Goal: Task Accomplishment & Management: Complete application form

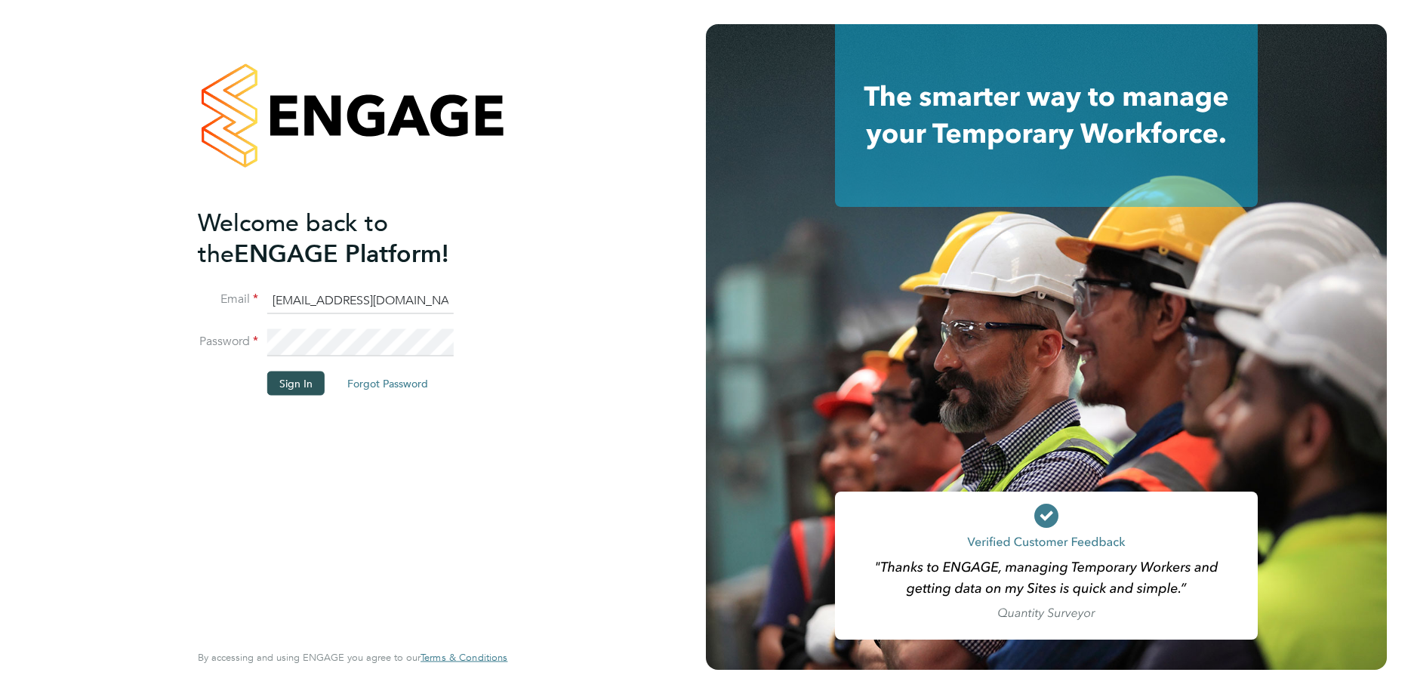
click at [303, 383] on button "Sign In" at bounding box center [295, 383] width 57 height 24
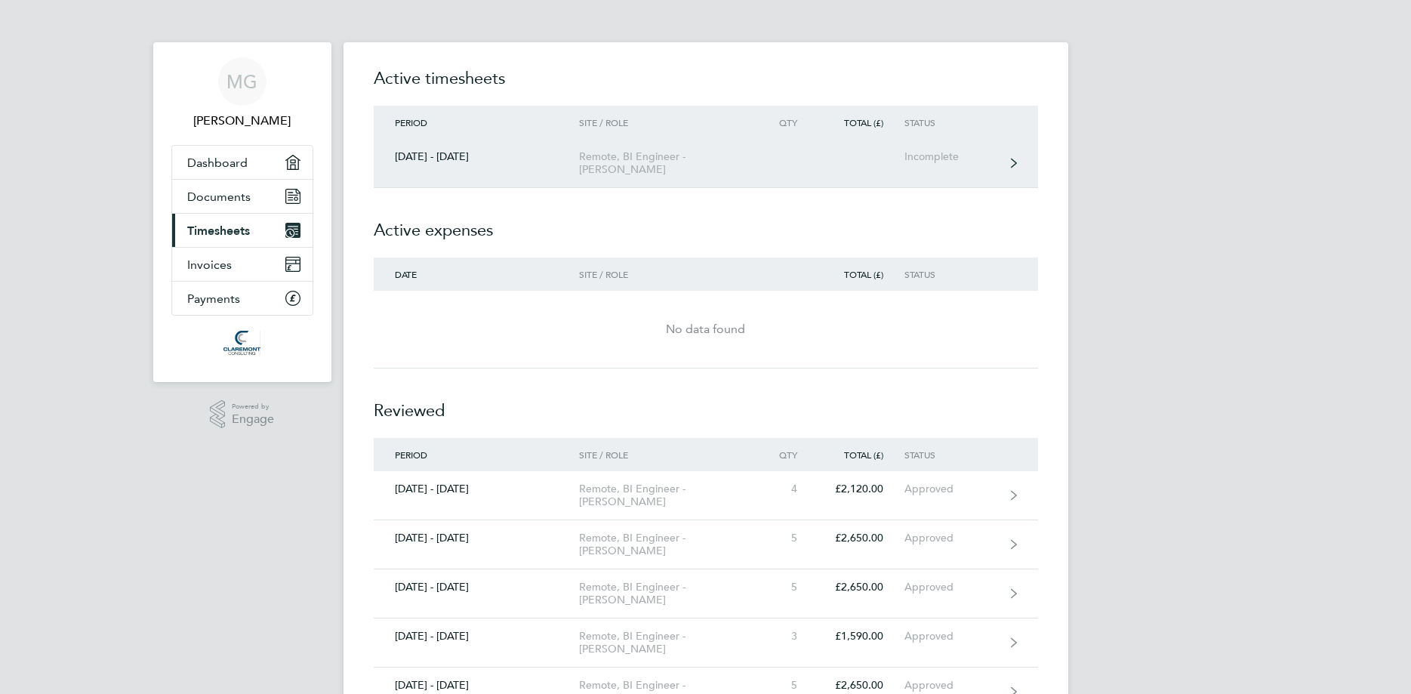
click at [651, 156] on div "Remote, BI Engineer - Mike Giles" at bounding box center [665, 163] width 173 height 26
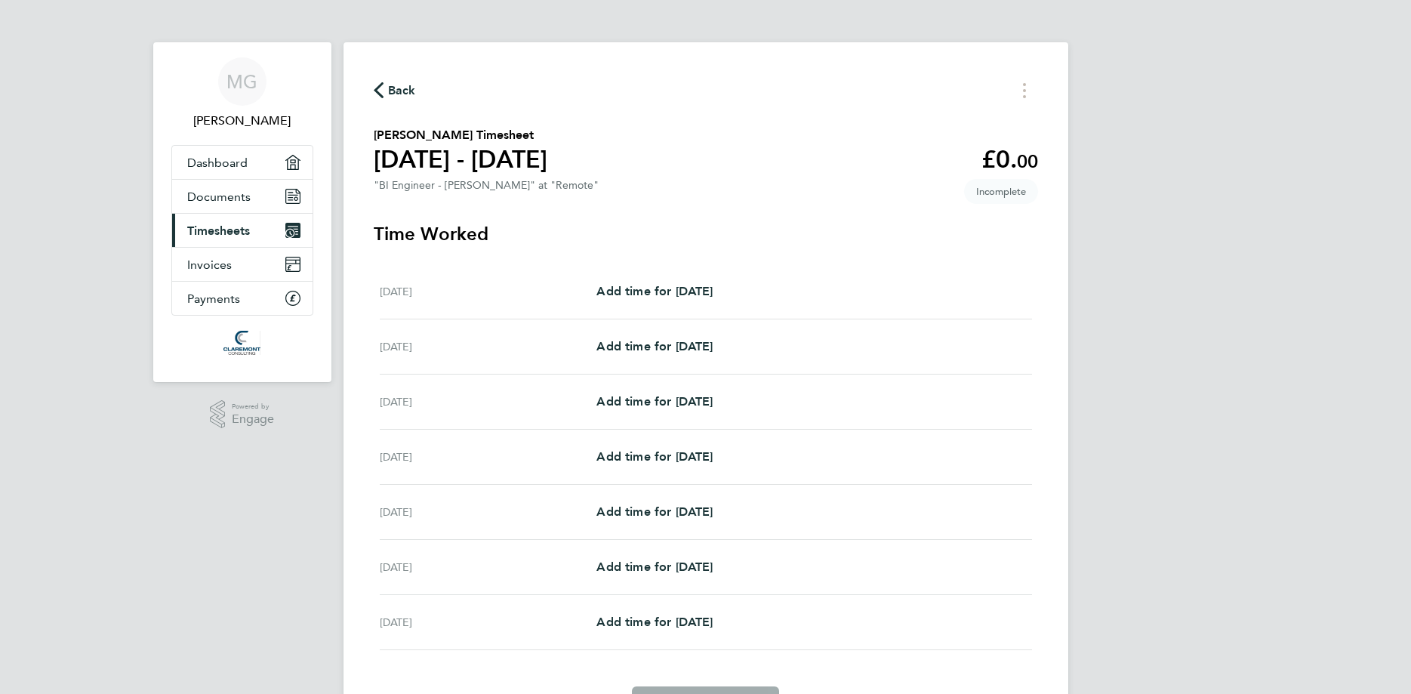
click at [596, 338] on div "Tue 23 Sep" at bounding box center [488, 346] width 217 height 18
click at [608, 343] on span "Add time for Tue 23 Sep" at bounding box center [654, 346] width 116 height 14
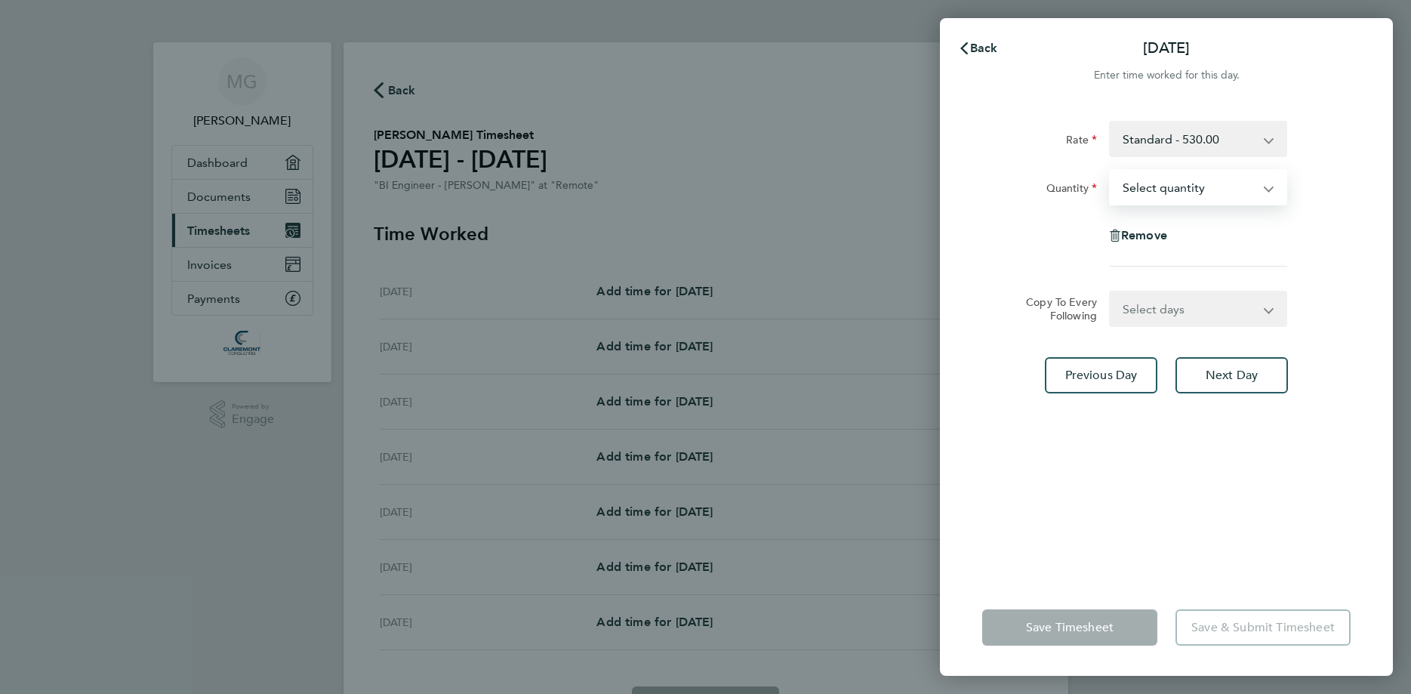
click at [1110, 171] on select "Select quantity 0.5 1" at bounding box center [1188, 187] width 157 height 33
select select "1"
click option "1" at bounding box center [0, 0] width 0 height 0
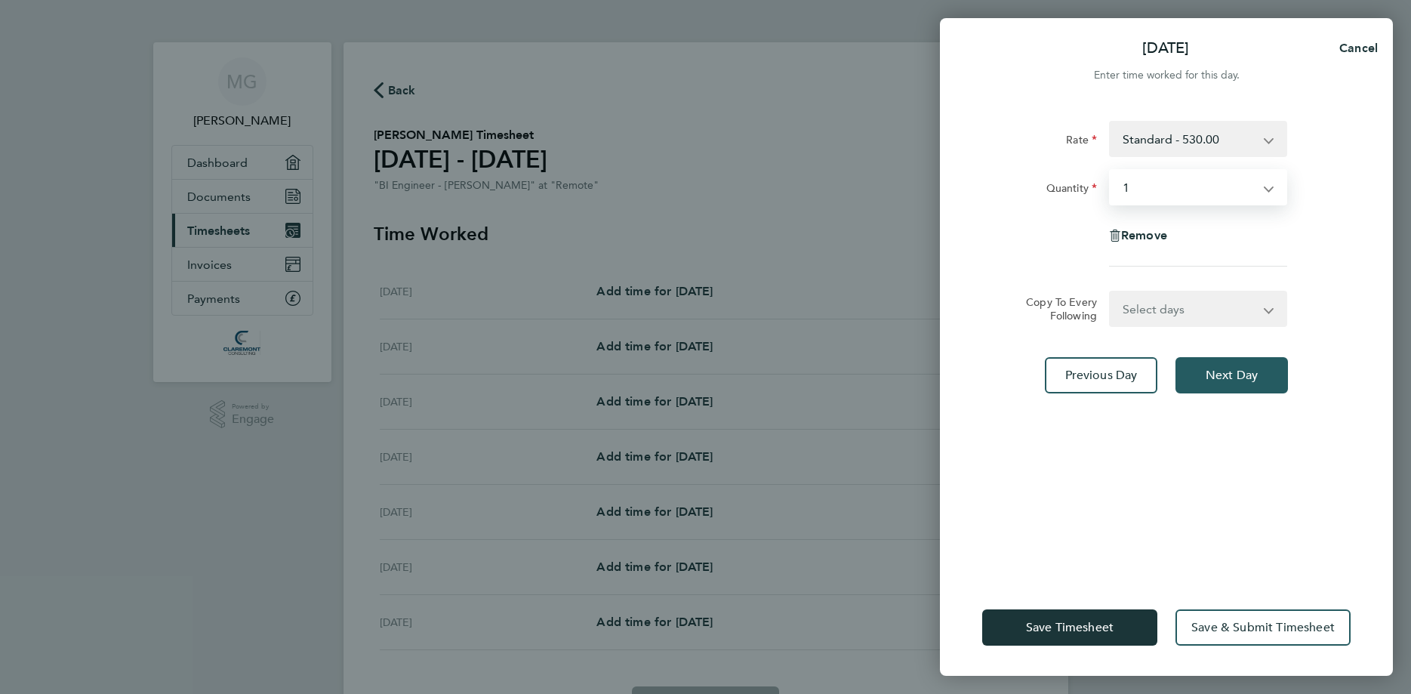
click at [1213, 374] on span "Next Day" at bounding box center [1231, 375] width 52 height 15
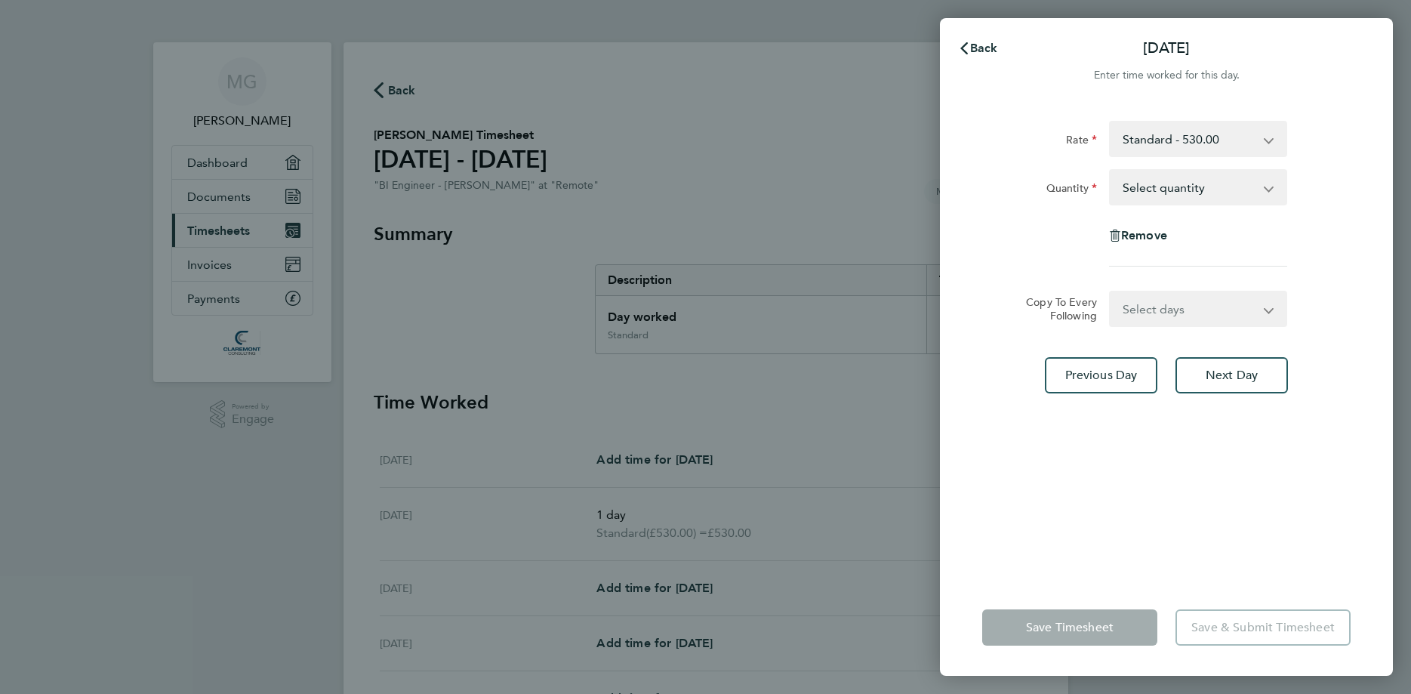
click at [1110, 171] on select "Select quantity 0.5 1" at bounding box center [1188, 187] width 157 height 33
select select "1"
click option "1" at bounding box center [0, 0] width 0 height 0
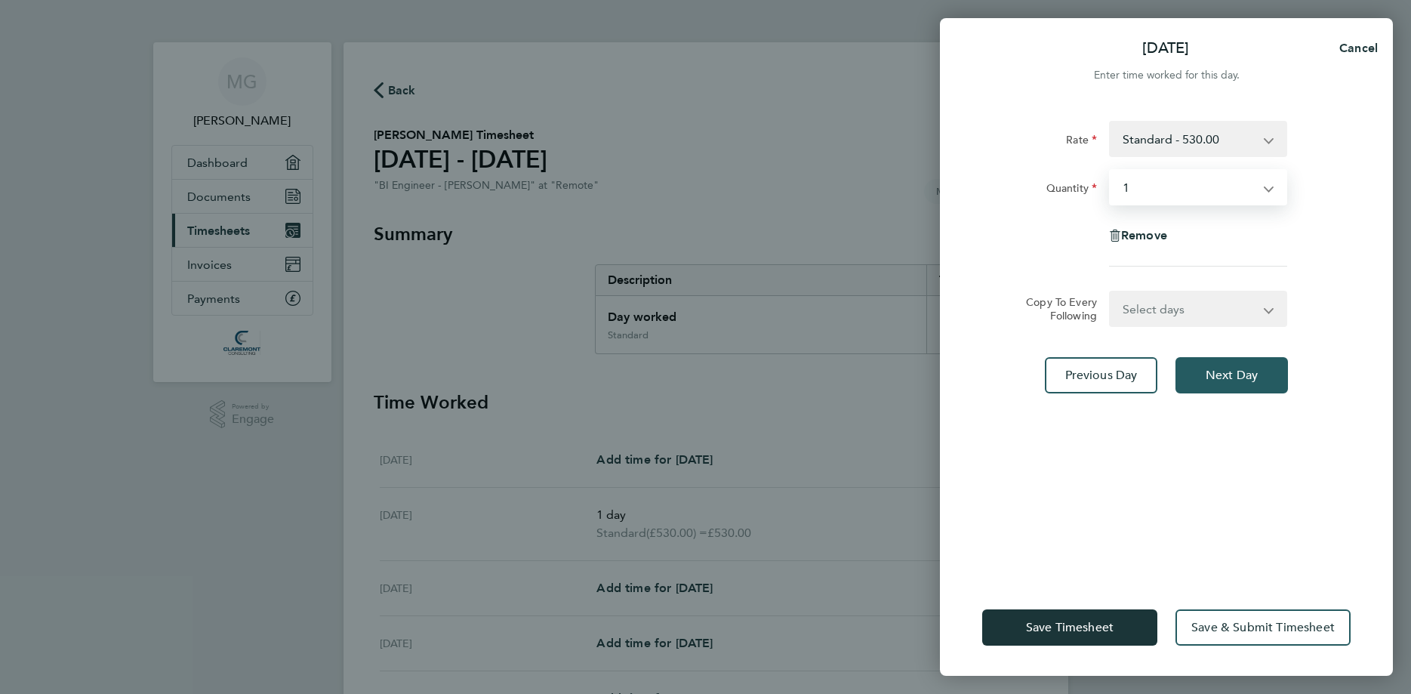
click at [1225, 368] on span "Next Day" at bounding box center [1231, 375] width 52 height 15
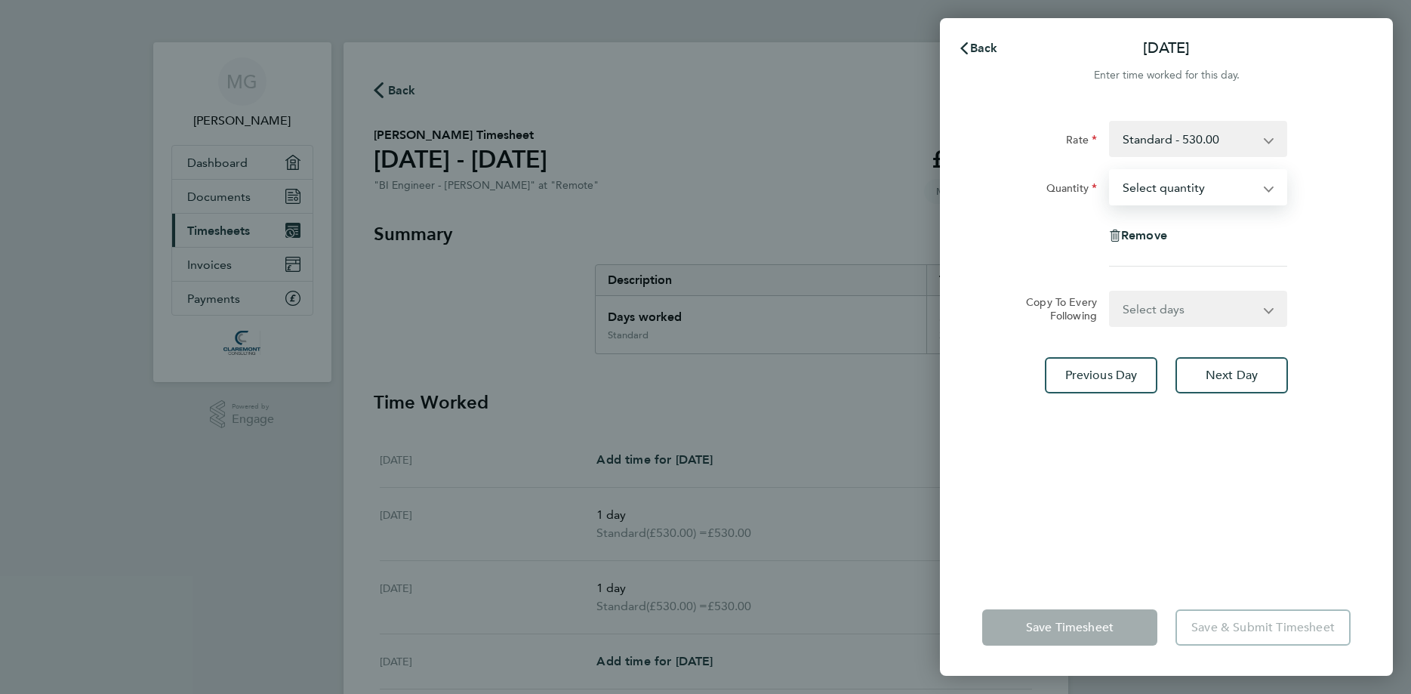
click at [1110, 171] on select "Select quantity 0.5 1" at bounding box center [1188, 187] width 157 height 33
select select "1"
click option "1" at bounding box center [0, 0] width 0 height 0
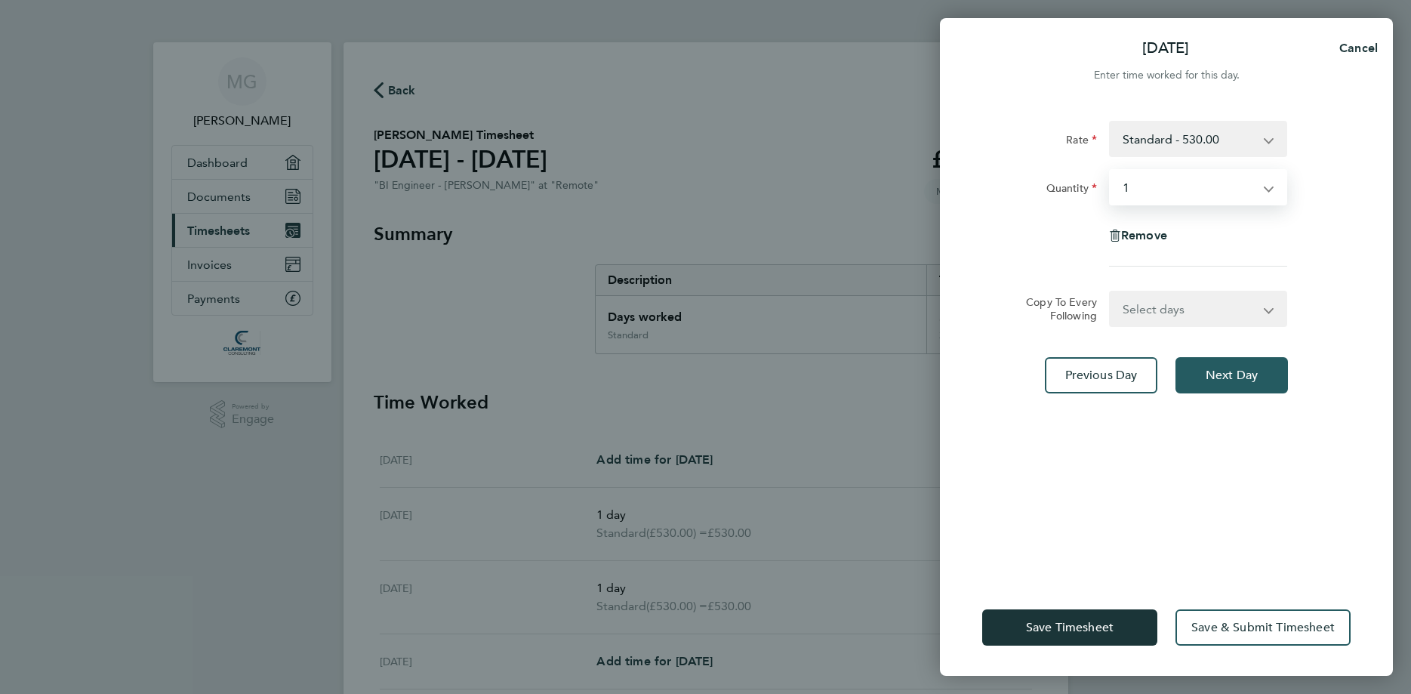
click at [1217, 372] on span "Next Day" at bounding box center [1231, 375] width 52 height 15
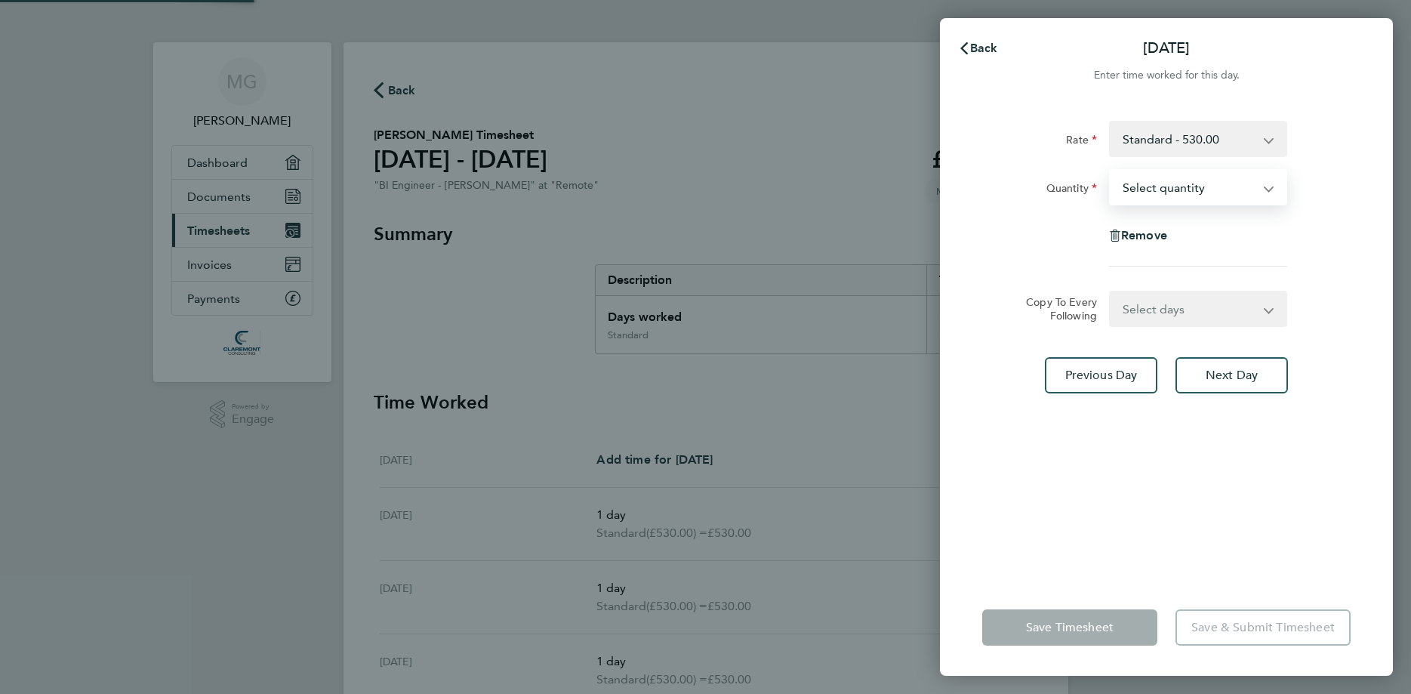
click at [1110, 171] on select "Select quantity 0.5 1" at bounding box center [1188, 187] width 157 height 33
select select "1"
click option "1" at bounding box center [0, 0] width 0 height 0
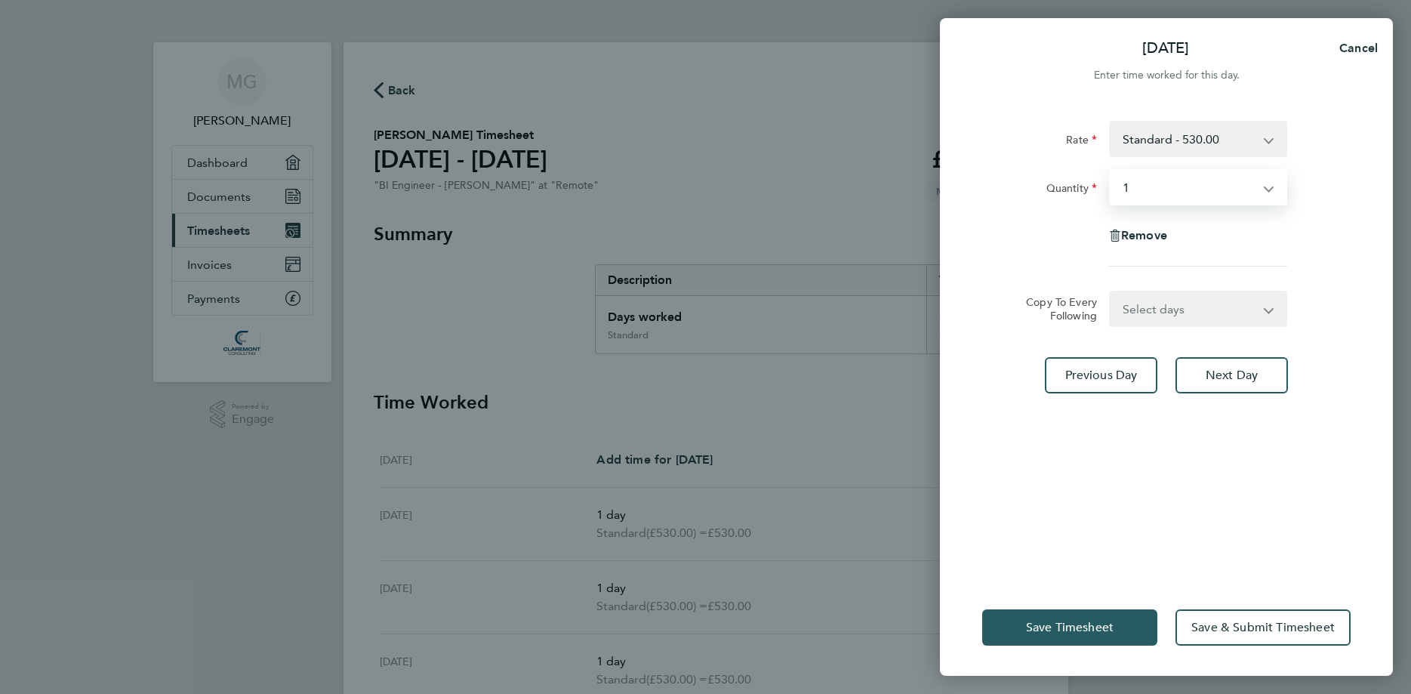
click at [1048, 618] on button "Save Timesheet" at bounding box center [1069, 627] width 175 height 36
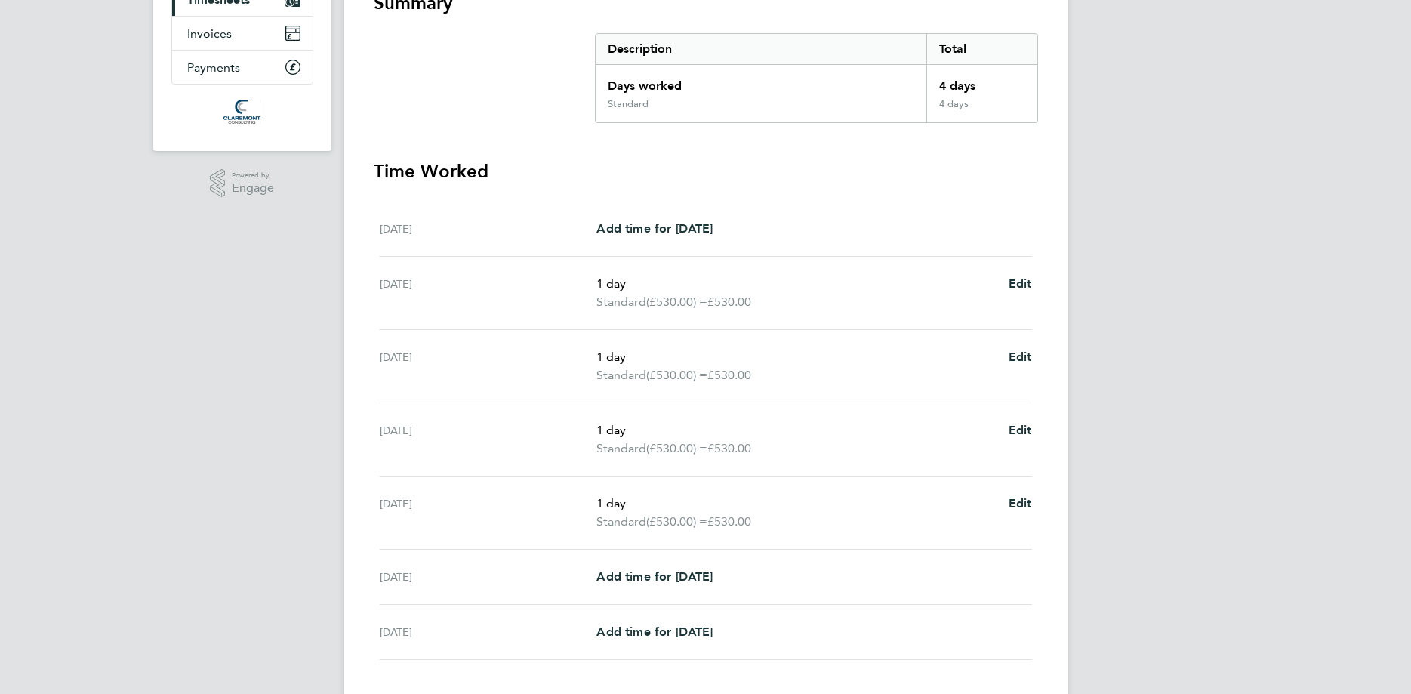
scroll to position [330, 0]
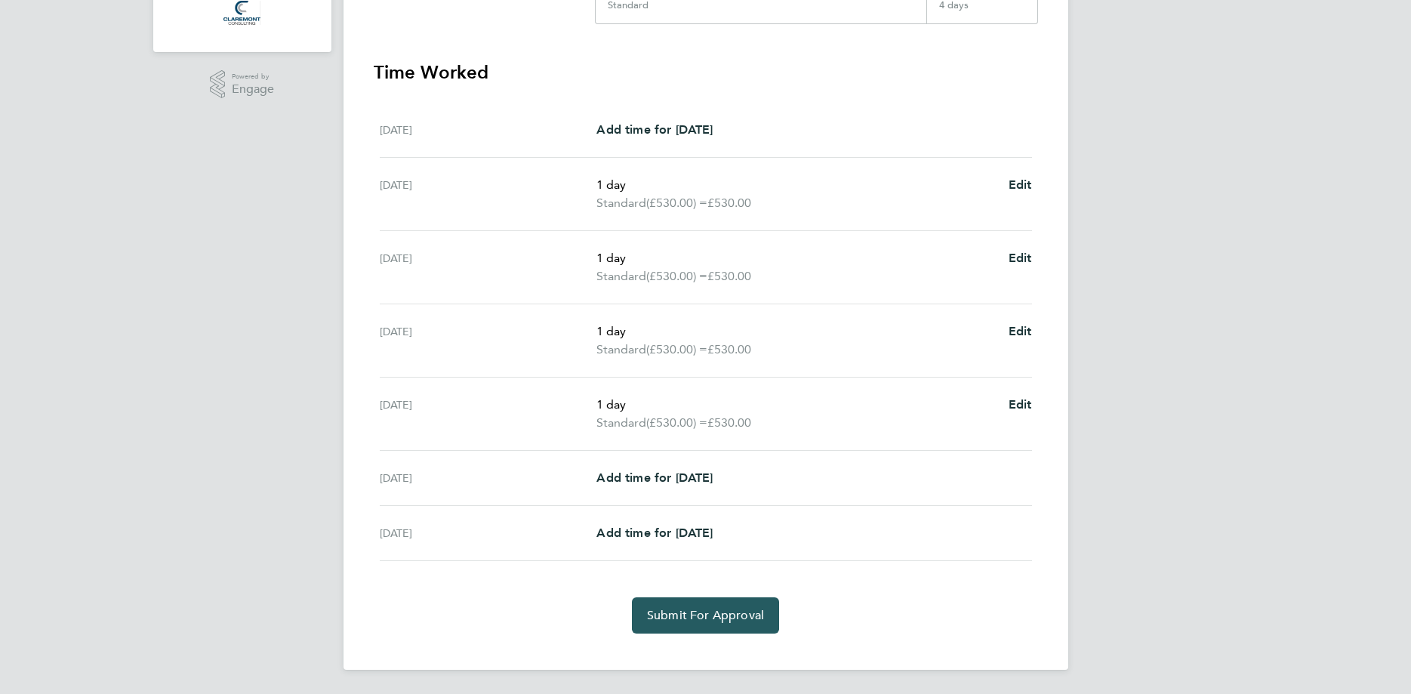
click at [743, 614] on span "Submit For Approval" at bounding box center [705, 615] width 117 height 15
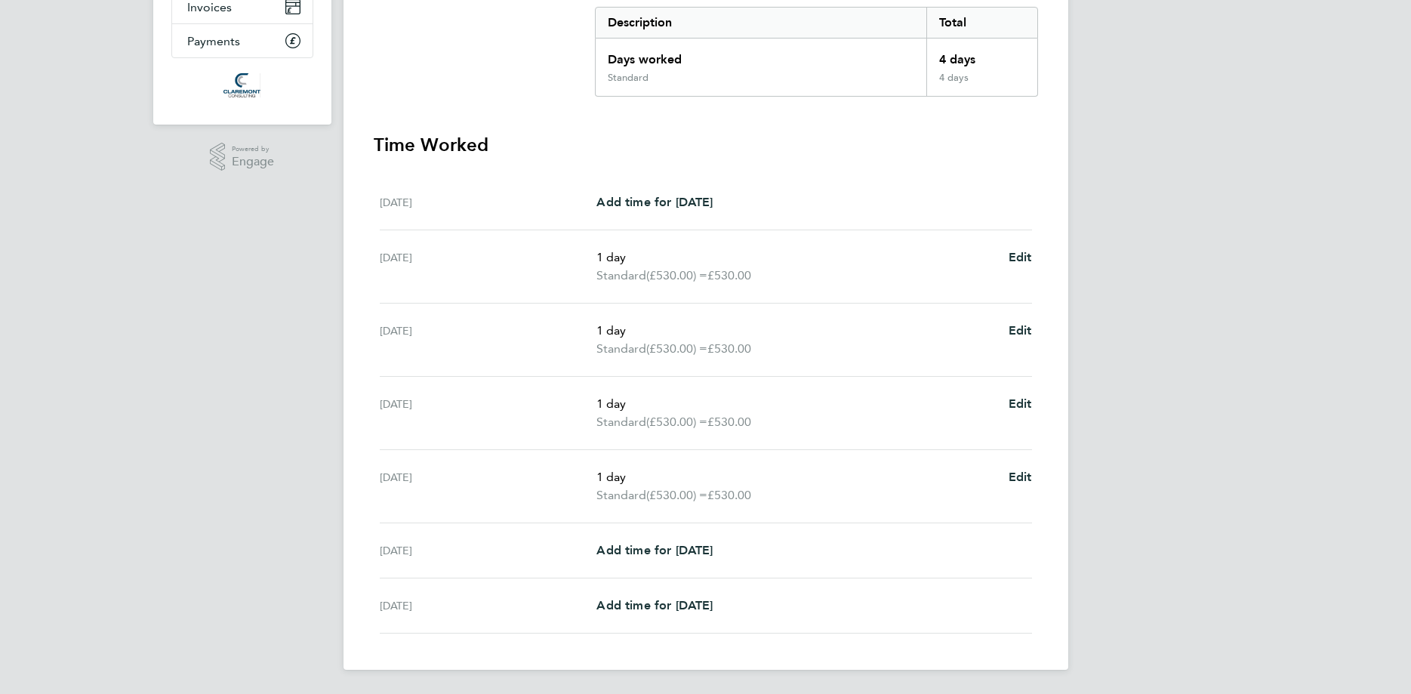
scroll to position [0, 0]
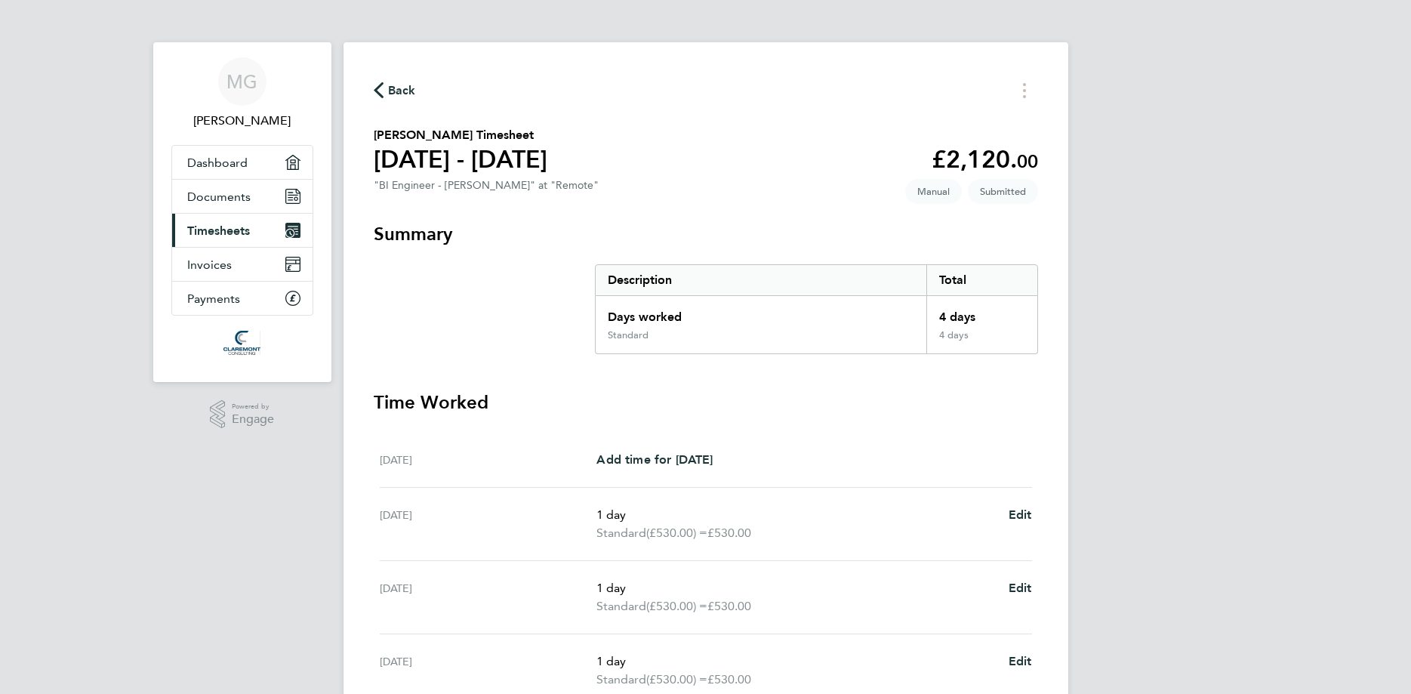
click at [388, 90] on span "Back" at bounding box center [402, 91] width 28 height 18
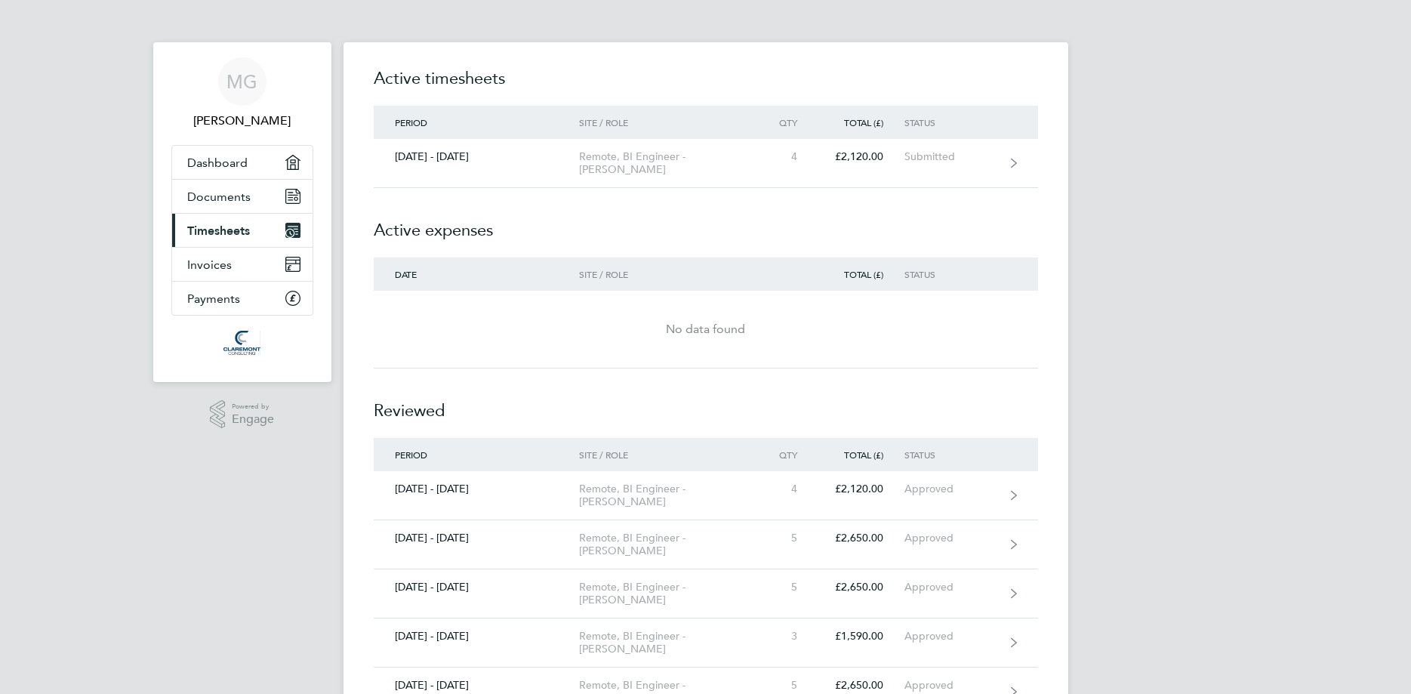
click at [227, 227] on span "Timesheets" at bounding box center [218, 230] width 63 height 14
